Goal: Information Seeking & Learning: Learn about a topic

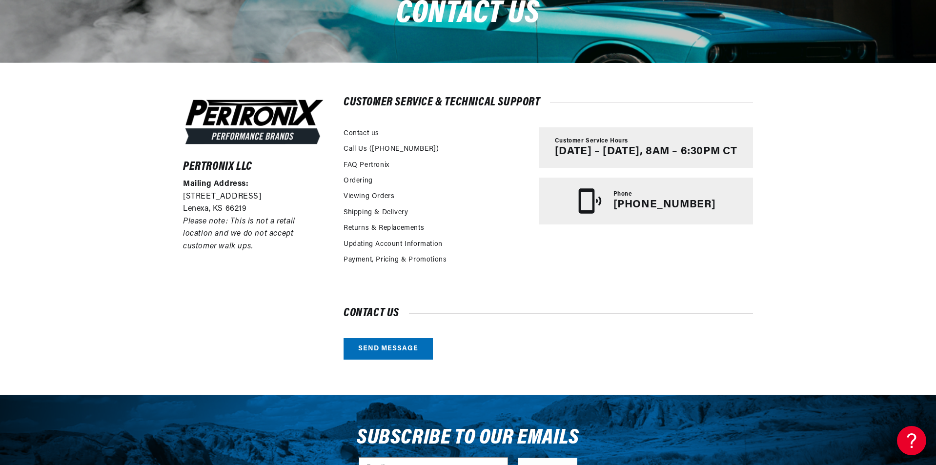
scroll to position [0, 365]
click at [396, 348] on link "Send message" at bounding box center [388, 349] width 89 height 22
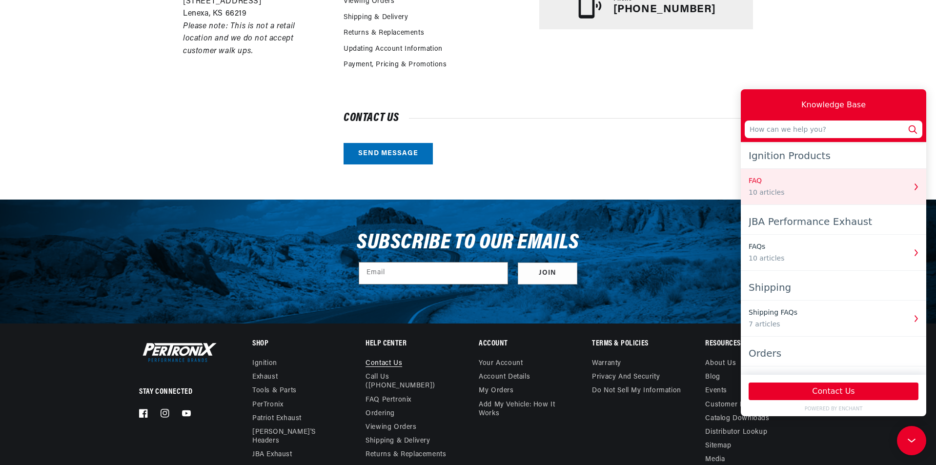
click at [914, 185] on icon "button" at bounding box center [916, 187] width 13 height 13
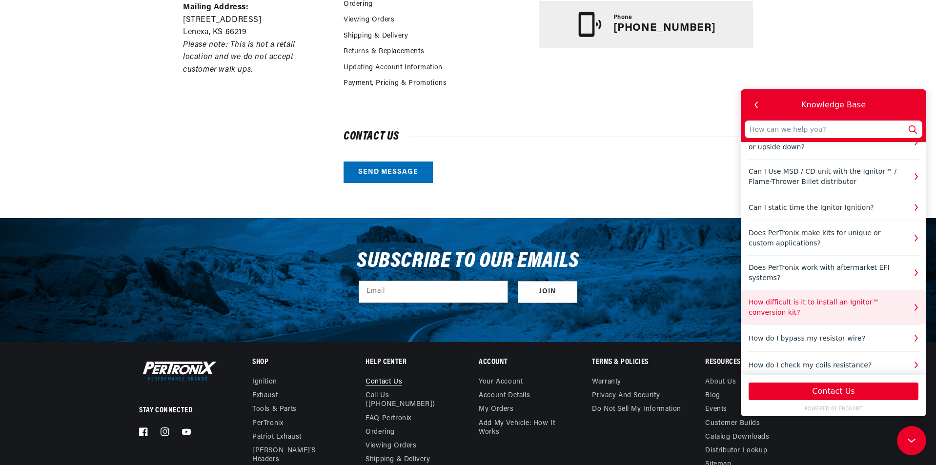
scroll to position [342, 0]
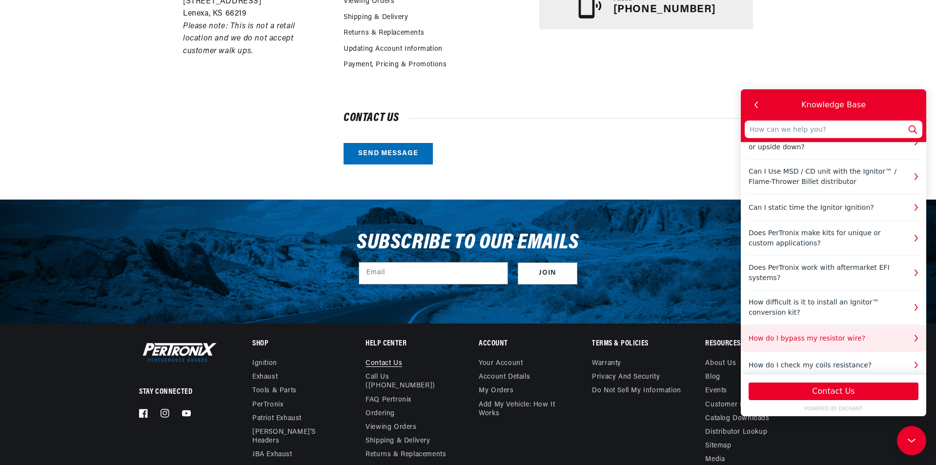
click at [834, 333] on div "How do I bypass my resistor wire?" at bounding box center [827, 338] width 157 height 10
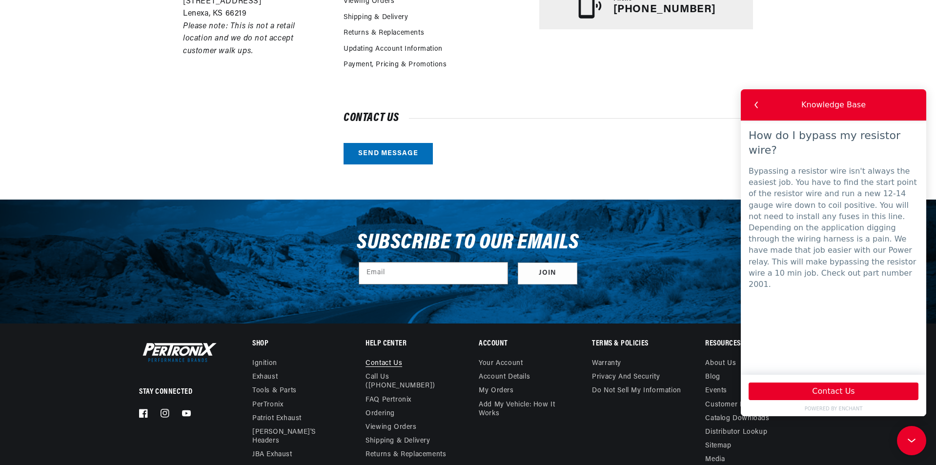
scroll to position [0, 0]
click at [753, 104] on icon "button" at bounding box center [756, 105] width 13 height 13
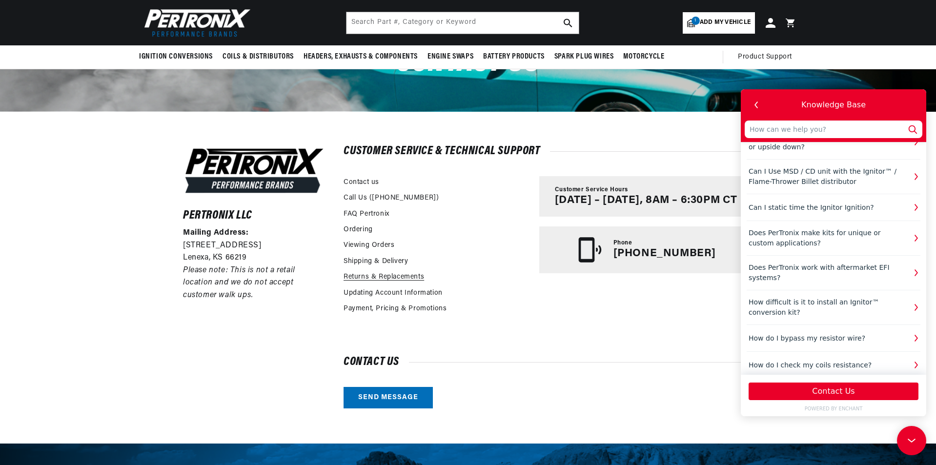
click at [384, 278] on link "Returns & Replacements" at bounding box center [384, 277] width 81 height 11
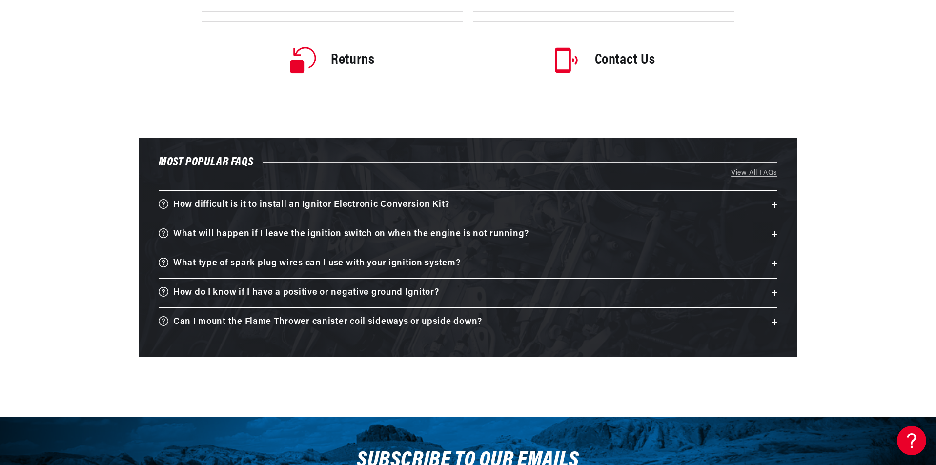
scroll to position [0, 365]
click at [423, 233] on h3 "What will happen if I leave the ignition switch on when the engine is not runni…" at bounding box center [351, 234] width 356 height 15
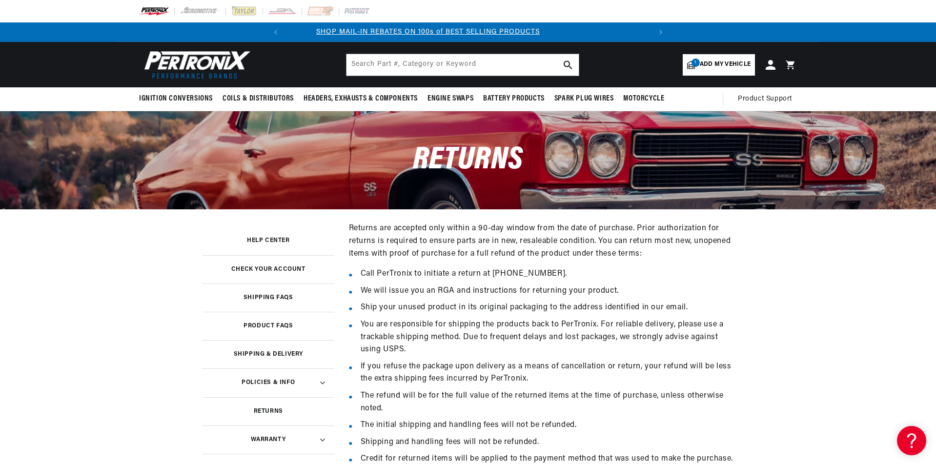
scroll to position [0, 0]
click at [270, 239] on h3 "Help Center" at bounding box center [268, 240] width 43 height 5
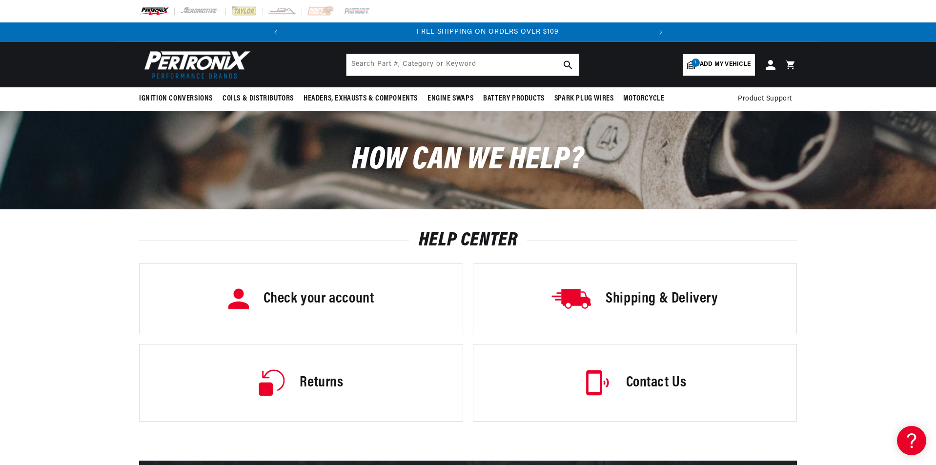
scroll to position [0, 365]
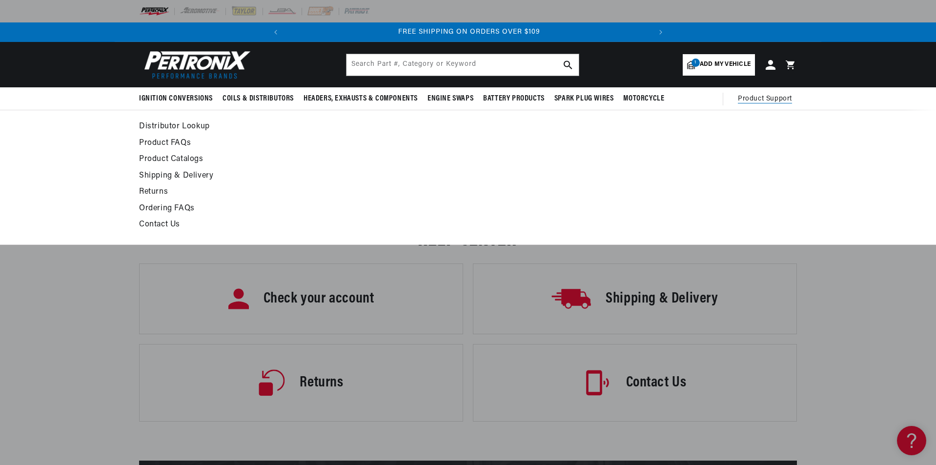
click at [767, 98] on span "Product Support" at bounding box center [765, 99] width 54 height 11
click at [771, 97] on span "Product Support" at bounding box center [765, 99] width 54 height 11
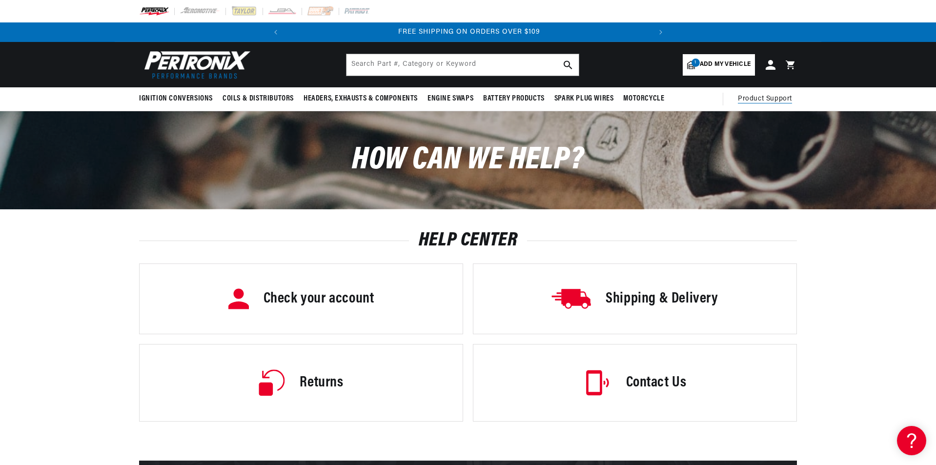
click at [770, 97] on span "Product Support" at bounding box center [765, 99] width 54 height 11
